Goal: Information Seeking & Learning: Learn about a topic

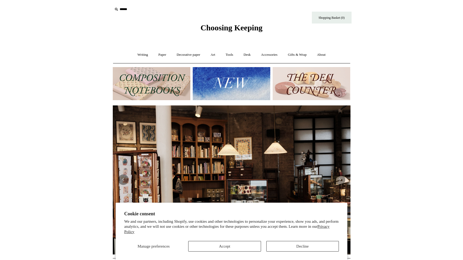
click at [278, 246] on button "Decline" at bounding box center [302, 246] width 72 height 11
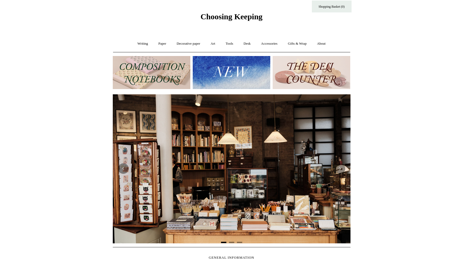
scroll to position [13, 0]
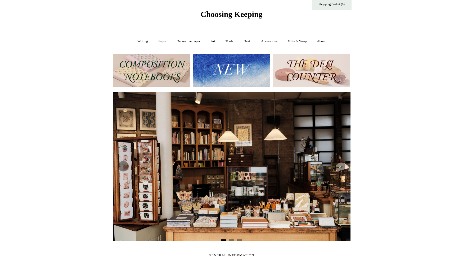
click at [162, 42] on link "Paper +" at bounding box center [161, 41] width 17 height 14
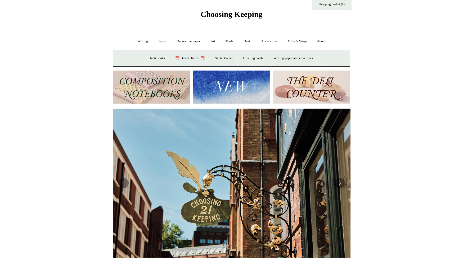
scroll to position [0, 238]
click at [145, 59] on link "Notebooks +" at bounding box center [157, 58] width 24 height 14
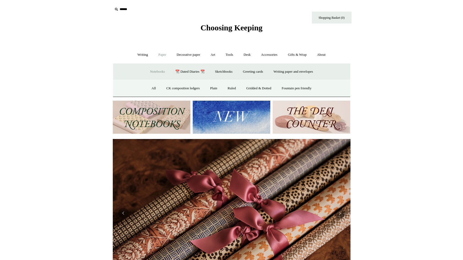
scroll to position [0, 0]
click at [163, 111] on img at bounding box center [152, 117] width 78 height 33
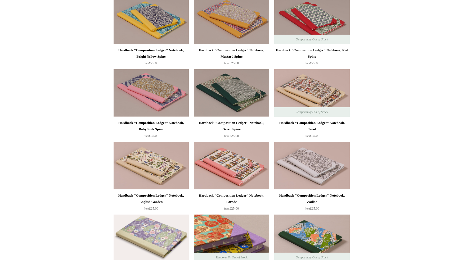
scroll to position [75, 0]
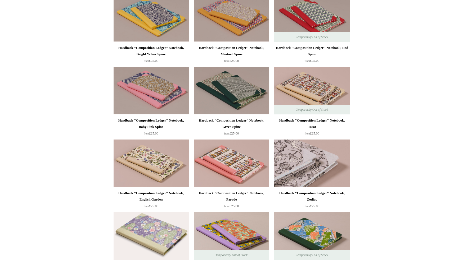
click at [329, 173] on img at bounding box center [311, 164] width 75 height 48
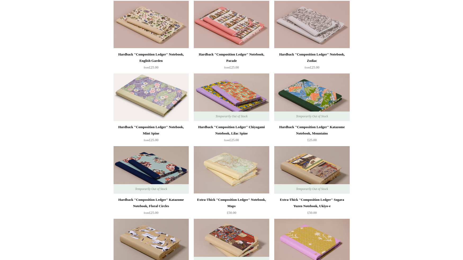
scroll to position [214, 0]
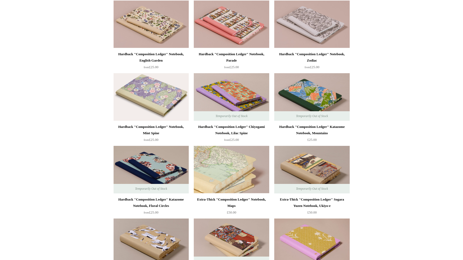
click at [245, 185] on img at bounding box center [231, 170] width 75 height 48
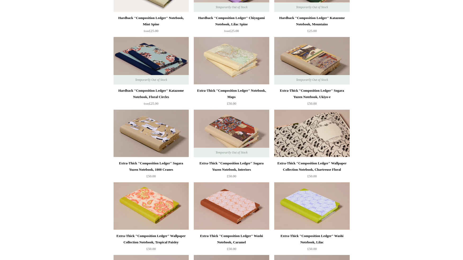
scroll to position [323, 0]
click at [316, 137] on img at bounding box center [311, 134] width 75 height 48
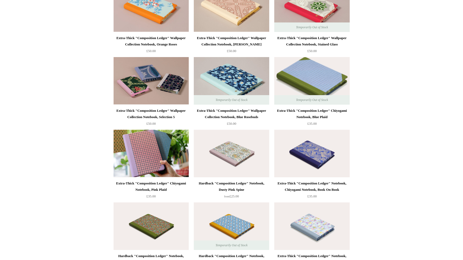
scroll to position [739, 0]
click at [318, 160] on img at bounding box center [311, 154] width 75 height 48
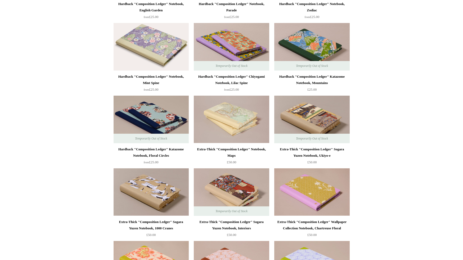
scroll to position [264, 0]
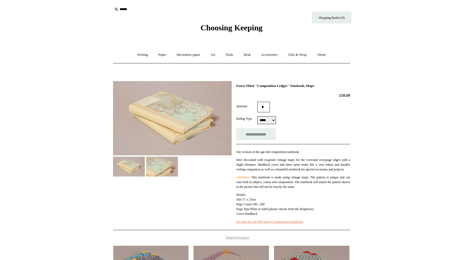
click at [274, 121] on select "***** *****" at bounding box center [266, 120] width 19 height 8
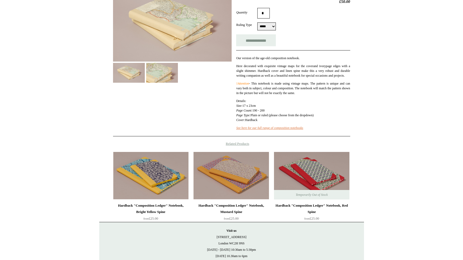
scroll to position [94, 0]
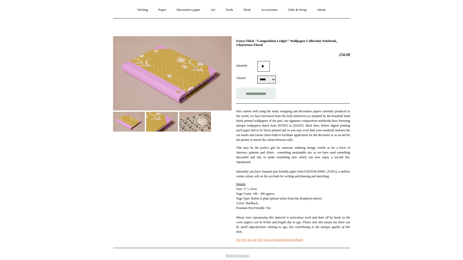
scroll to position [45, 0]
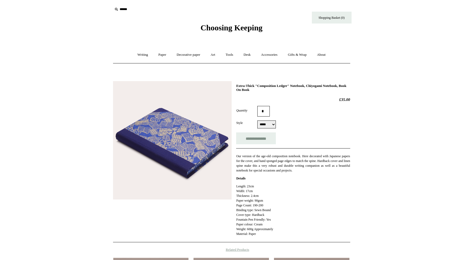
click at [201, 152] on img at bounding box center [172, 140] width 119 height 119
